Goal: Communication & Community: Participate in discussion

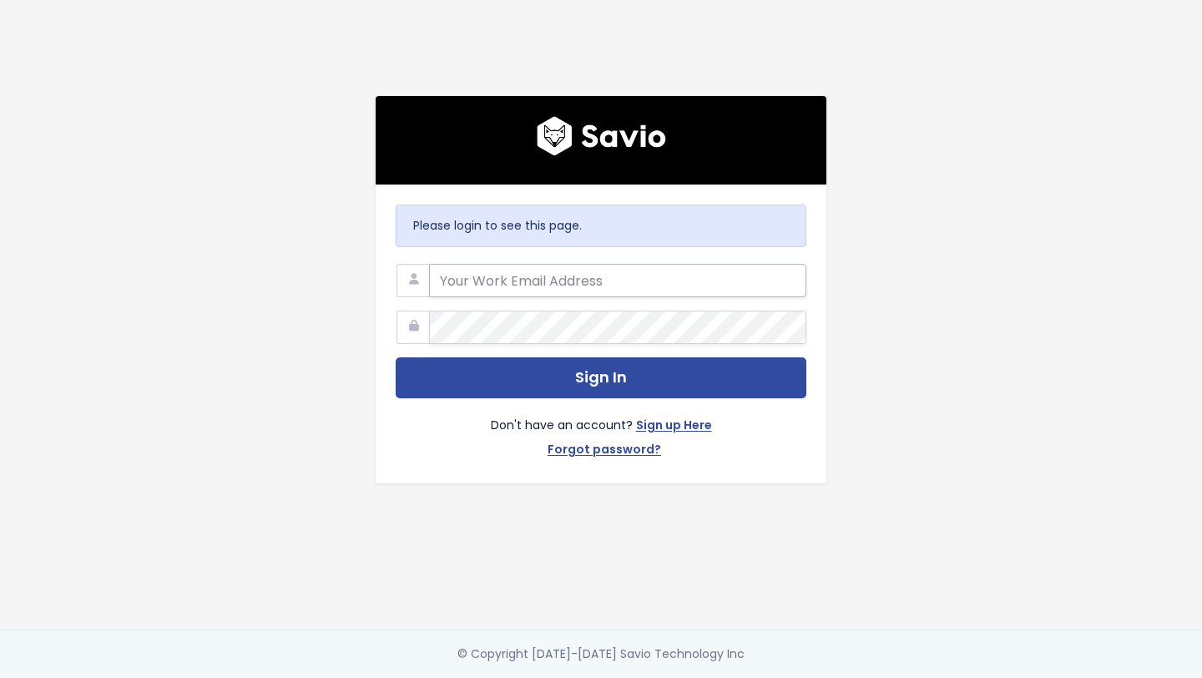
click at [588, 287] on input "email" at bounding box center [617, 280] width 377 height 33
type input "[PERSON_NAME][EMAIL_ADDRESS][PERSON_NAME][DOMAIN_NAME]"
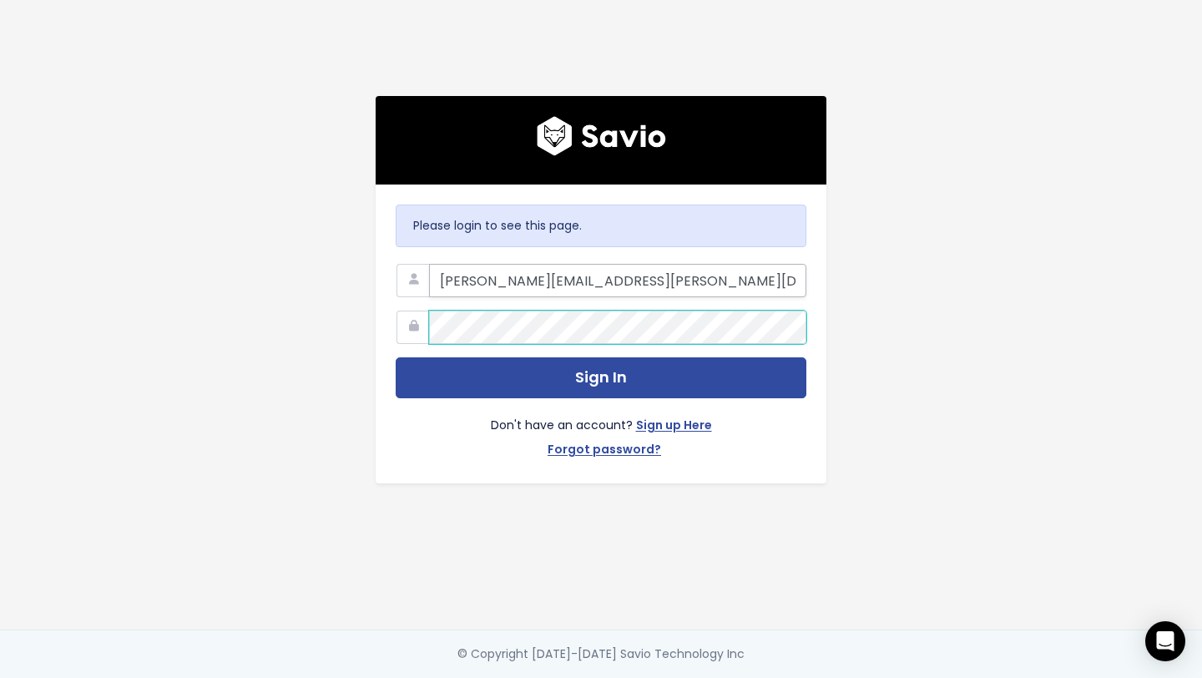
click at [396, 357] on button "Sign In" at bounding box center [601, 377] width 411 height 41
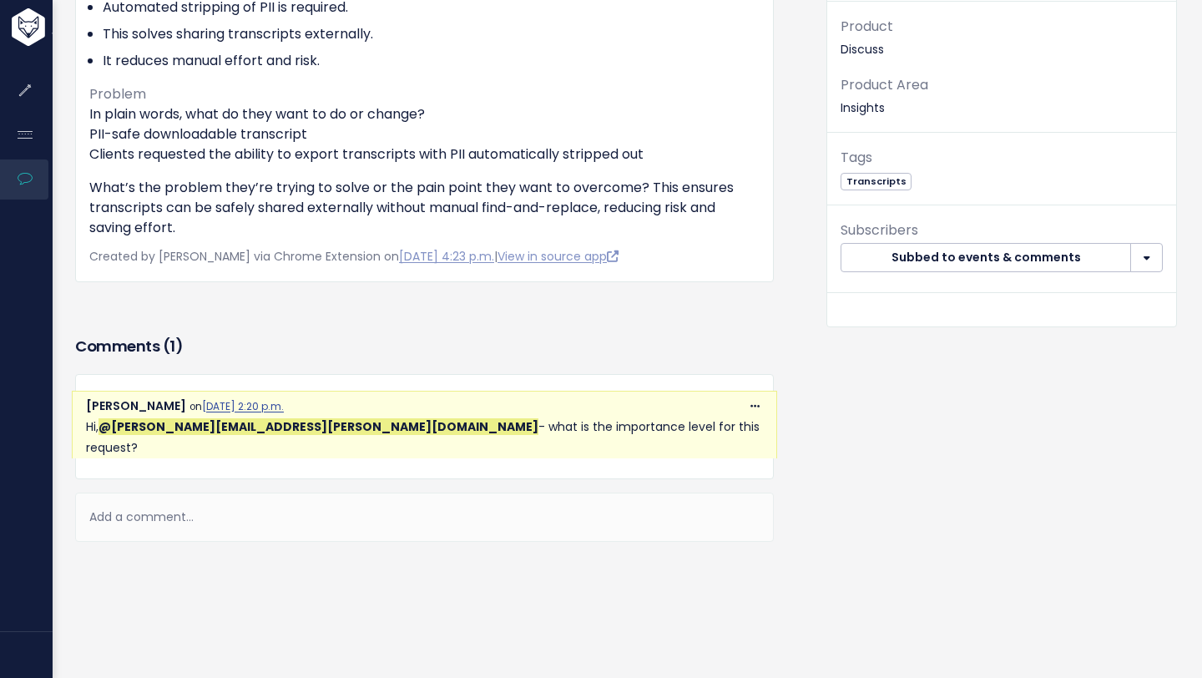
scroll to position [318, 0]
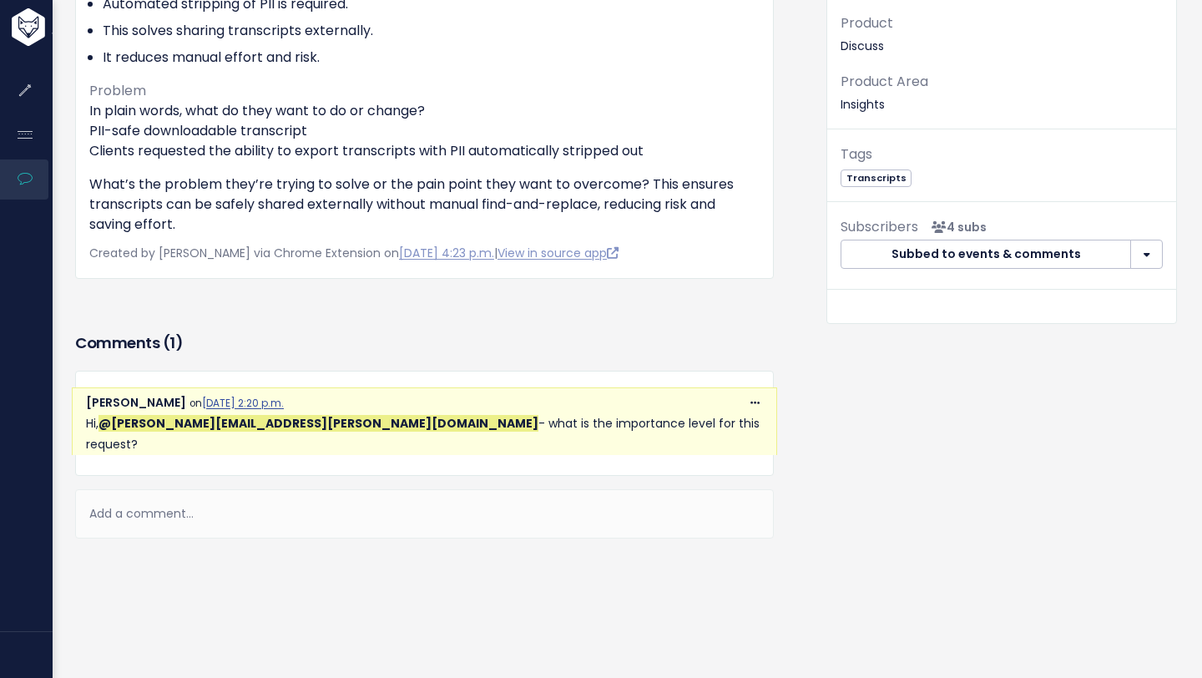
click at [137, 495] on div "Add a comment..." at bounding box center [424, 513] width 699 height 49
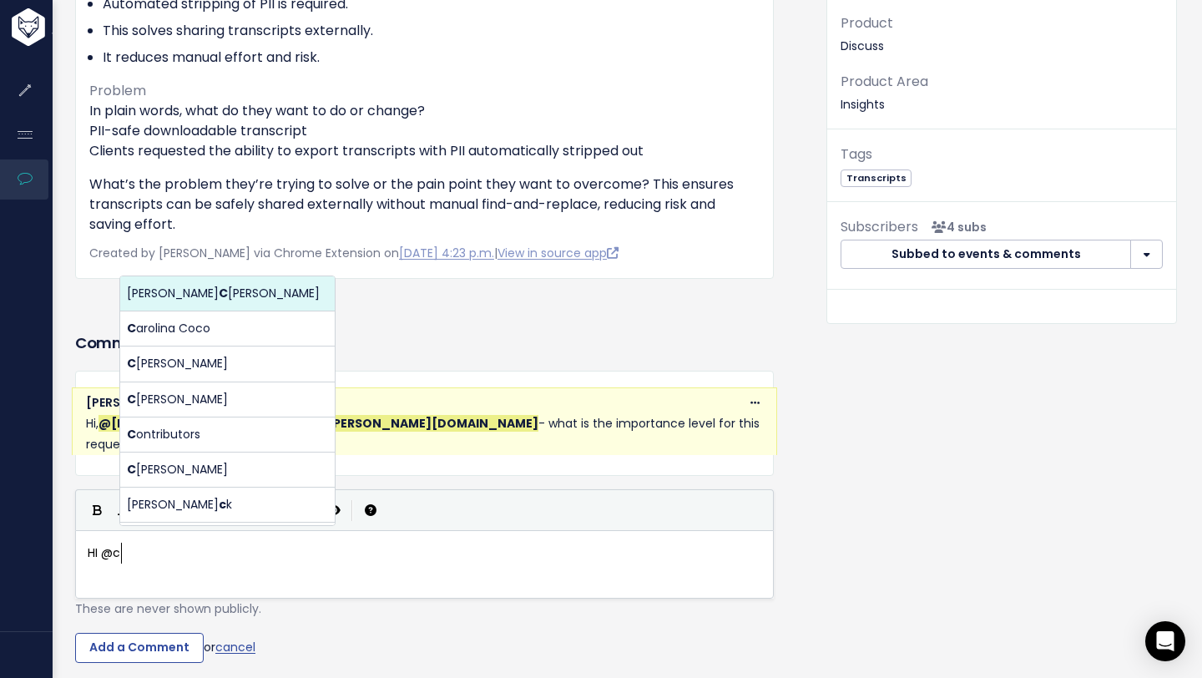
scroll to position [6, 39]
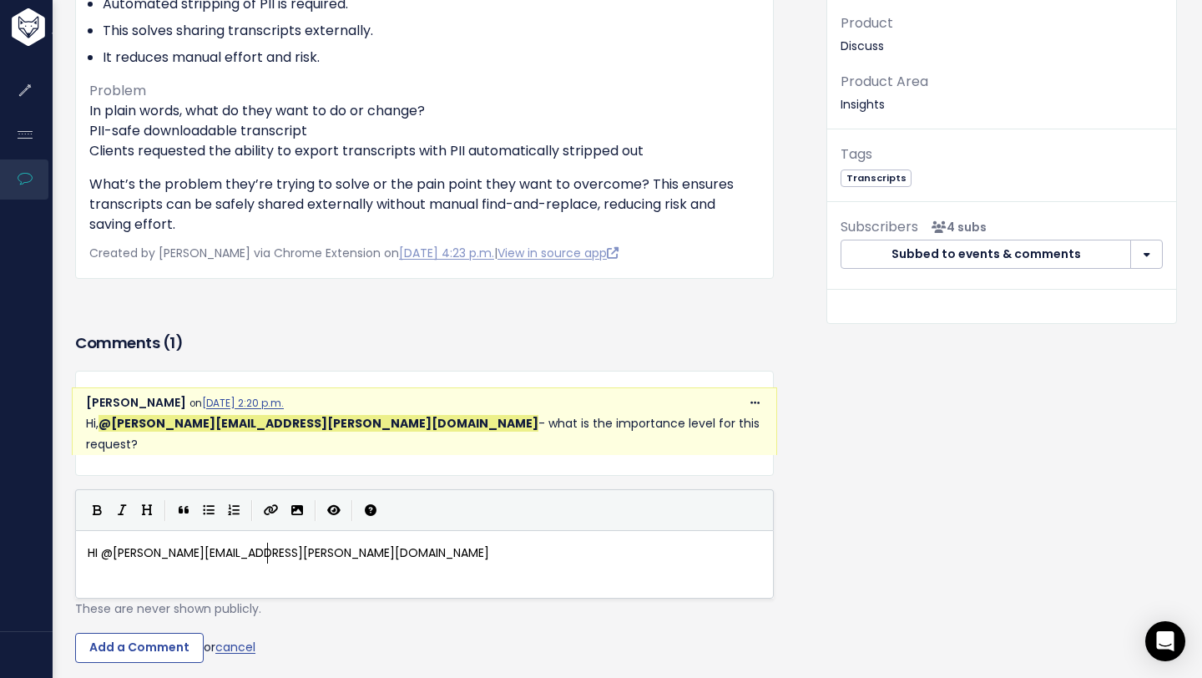
type textarea "HI @cristina.jaffery@discuss.io"
type textarea "Nice to have &n"
type textarea "*"
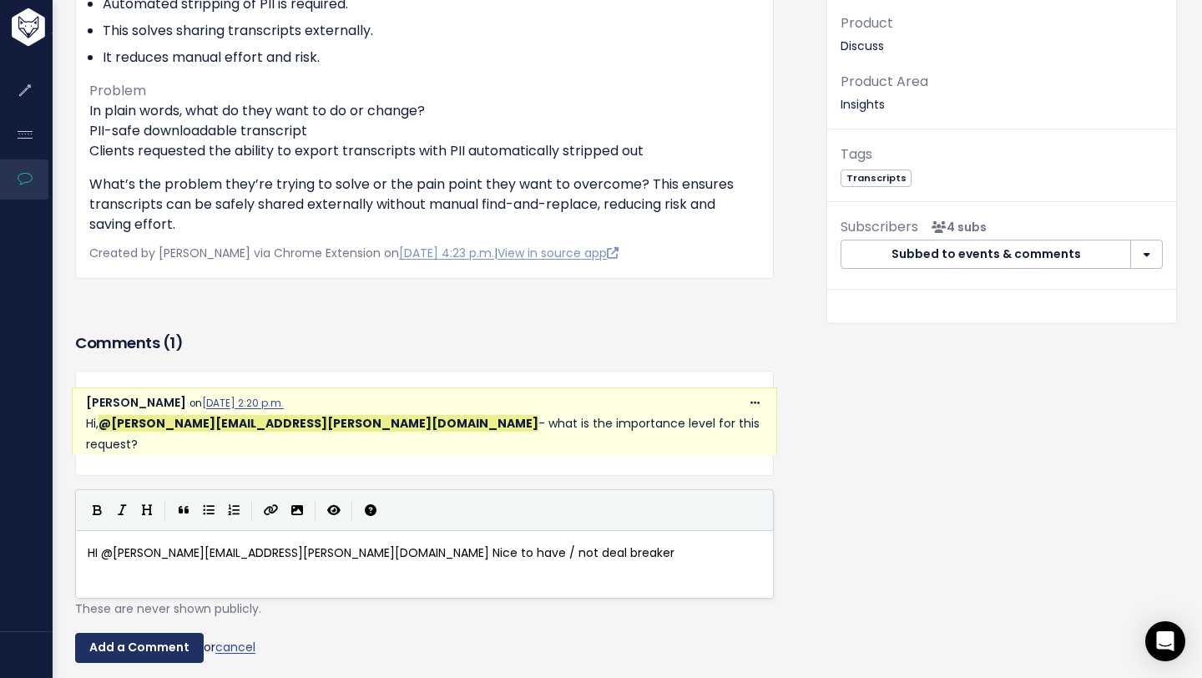
type textarea "/ not deal breaker"
click at [149, 635] on input "Add a Comment" at bounding box center [139, 648] width 129 height 30
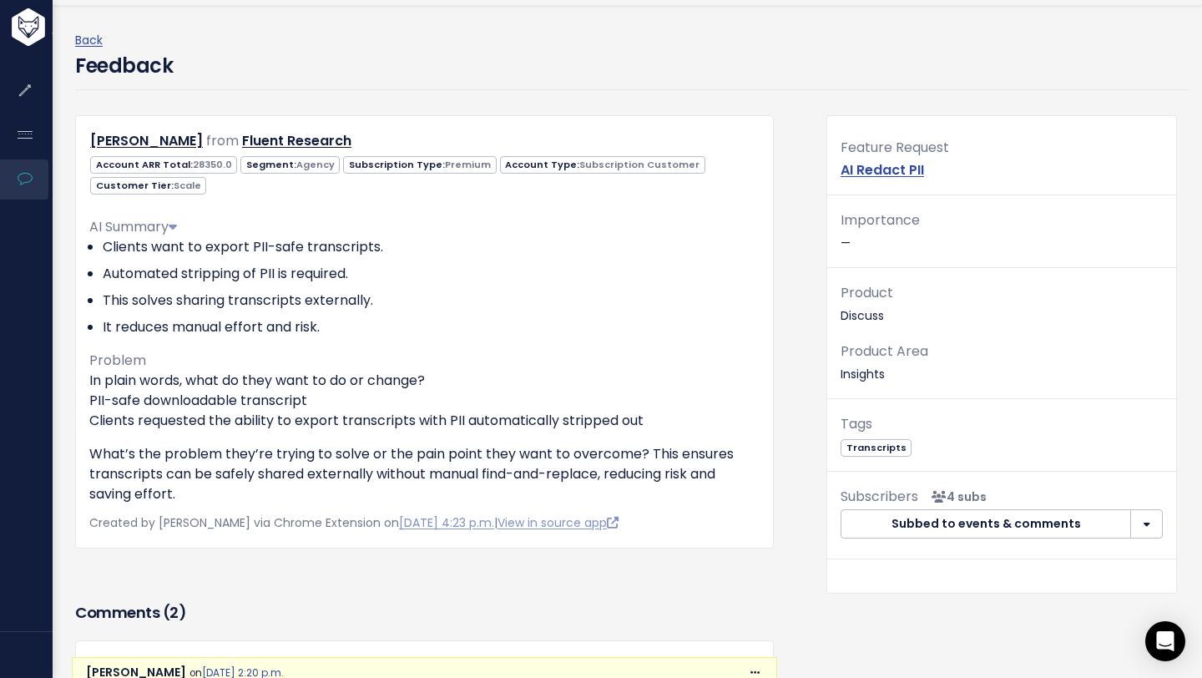
scroll to position [0, 0]
